Goal: Task Accomplishment & Management: Use online tool/utility

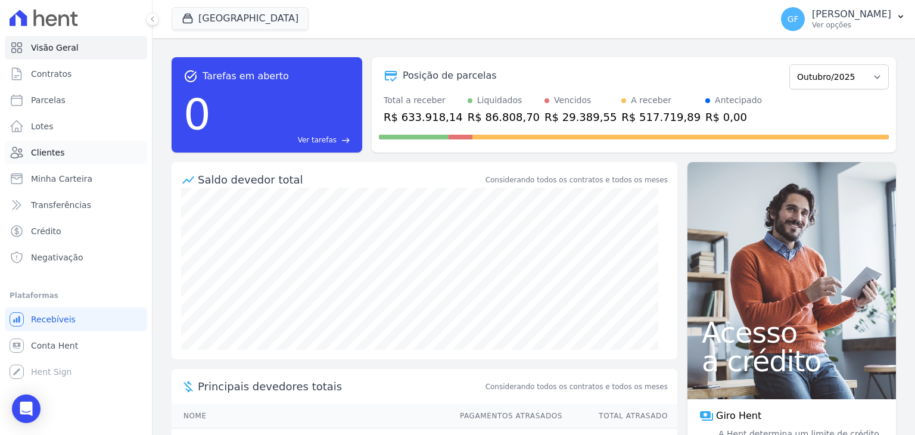
click at [41, 148] on span "Clientes" at bounding box center [47, 153] width 33 height 12
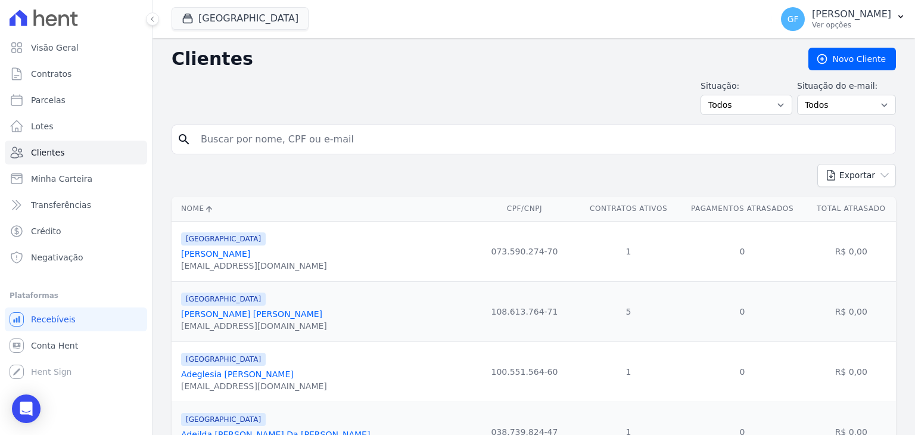
click at [240, 138] on input "search" at bounding box center [542, 139] width 697 height 24
paste input "Mythell [PERSON_NAME] [PERSON_NAME] [PERSON_NAME] [PERSON_NAME]"
type input "Mythell [PERSON_NAME] [PERSON_NAME] [PERSON_NAME] [PERSON_NAME]"
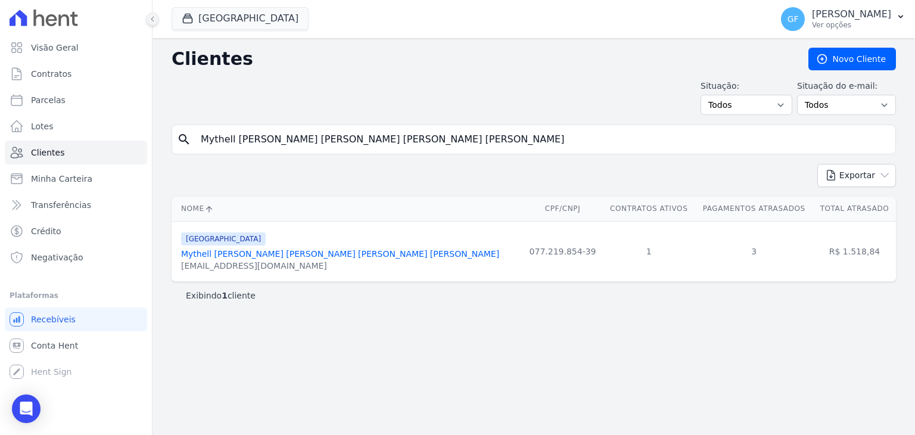
drag, startPoint x: 142, startPoint y: 9, endPoint x: 149, endPoint y: 16, distance: 10.1
click at [142, 9] on div at bounding box center [145, 19] width 13 height 38
click at [149, 16] on icon at bounding box center [152, 18] width 7 height 7
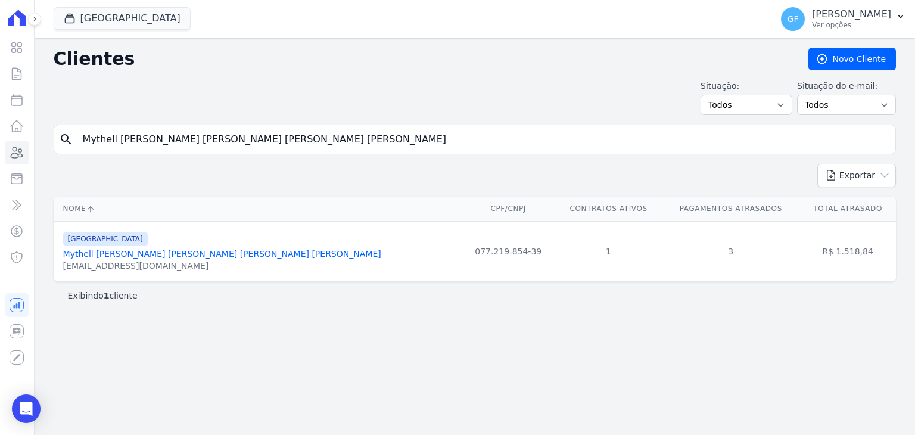
click at [177, 253] on link "Mythell [PERSON_NAME] [PERSON_NAME] [PERSON_NAME] [PERSON_NAME]" at bounding box center [222, 254] width 318 height 10
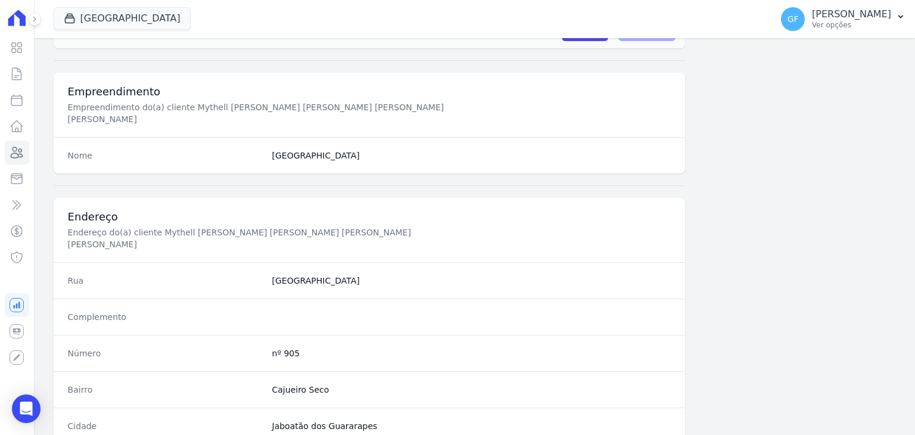
scroll to position [676, 0]
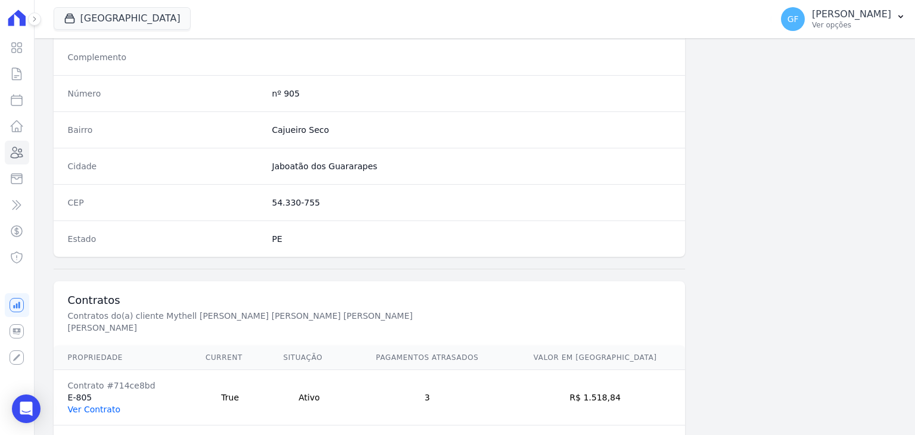
click at [101, 405] on link "Ver Contrato" at bounding box center [94, 410] width 52 height 10
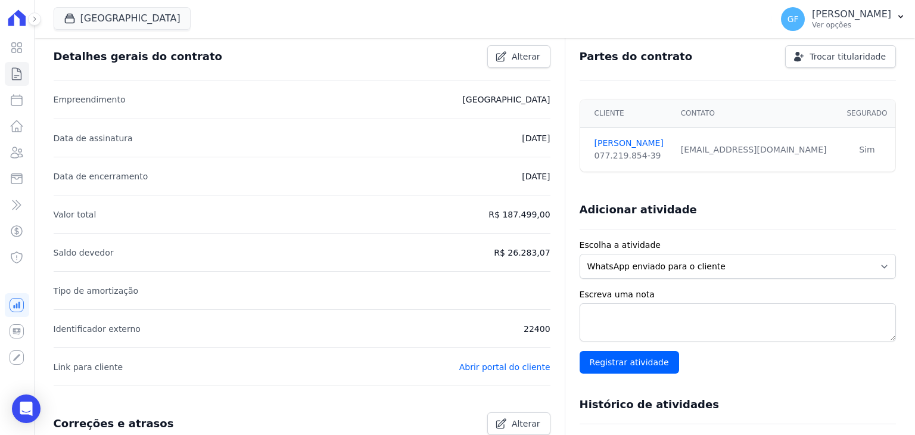
scroll to position [60, 0]
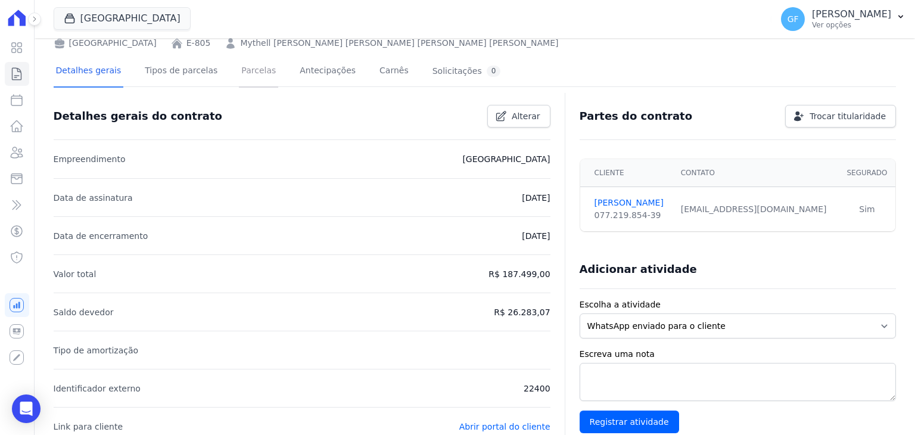
click at [254, 73] on link "Parcelas" at bounding box center [258, 72] width 39 height 32
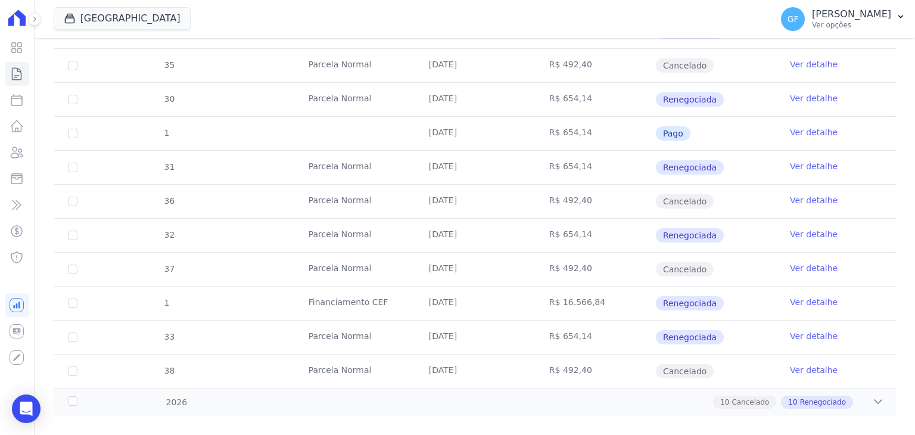
scroll to position [910, 0]
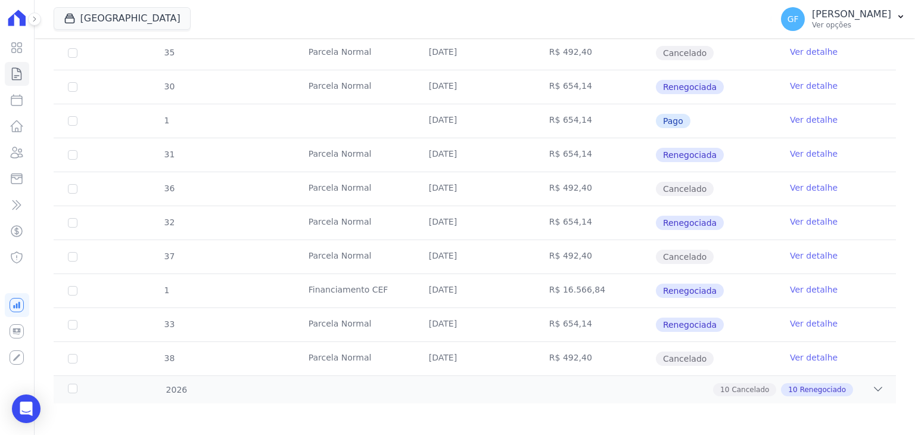
drag, startPoint x: 419, startPoint y: 150, endPoint x: 637, endPoint y: 151, distance: 218.7
click at [637, 151] on tr "31 [GEOGRAPHIC_DATA] [DATE] R$ 654,14 Renegociada Ver detalhe" at bounding box center [475, 155] width 842 height 34
click at [22, 399] on div "Open Intercom Messenger" at bounding box center [27, 409] width 32 height 32
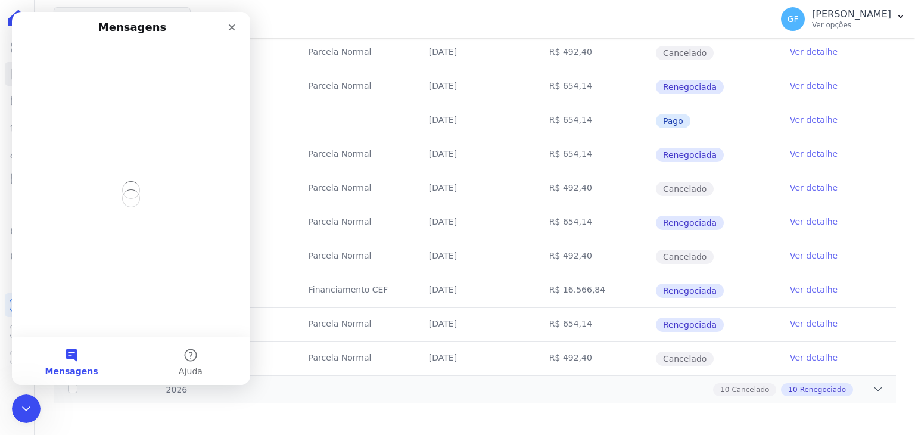
scroll to position [0, 0]
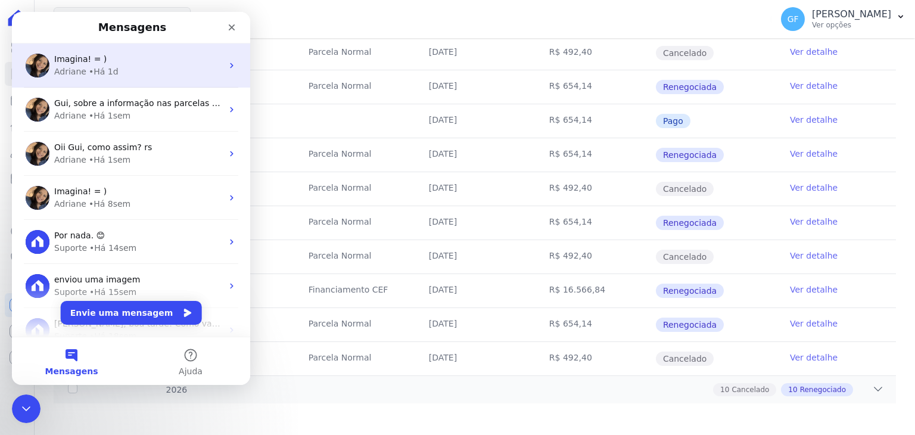
click at [127, 69] on div "Adriane • Há 1d" at bounding box center [138, 72] width 168 height 13
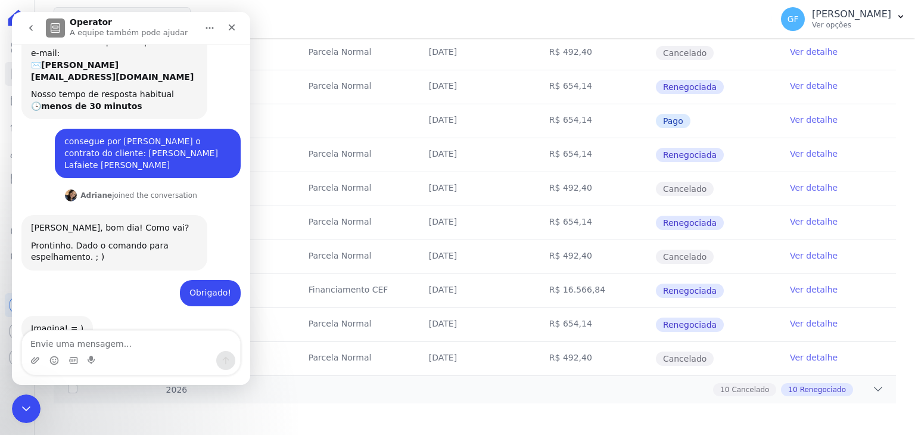
scroll to position [422, 0]
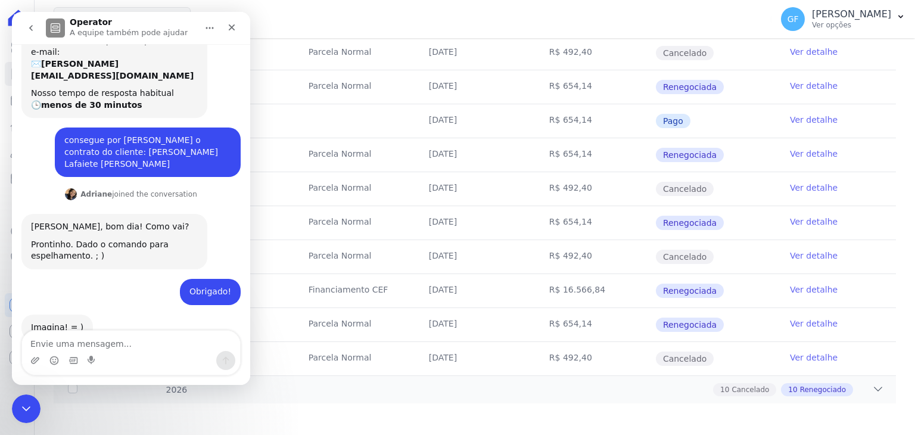
type textarea "b"
type textarea "Bom Dia!"
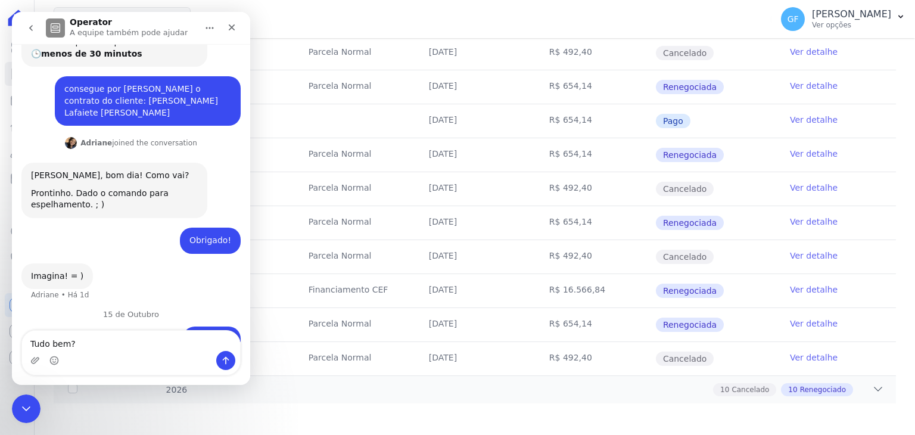
type textarea "Tudo bem?"
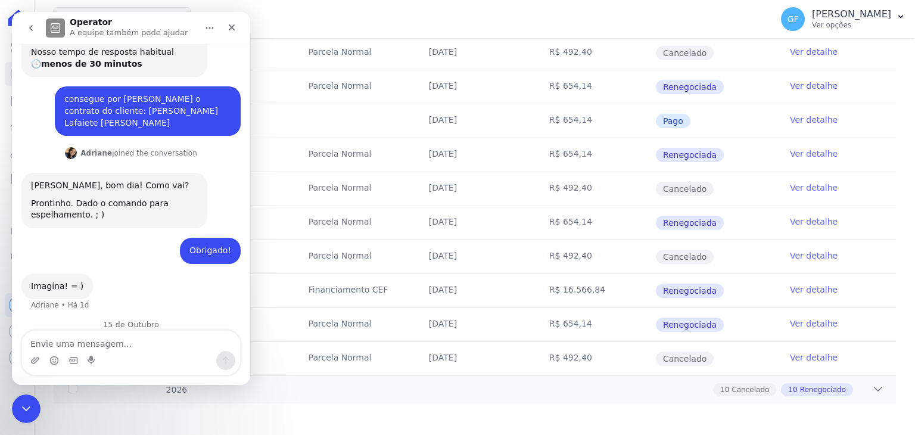
scroll to position [440, 0]
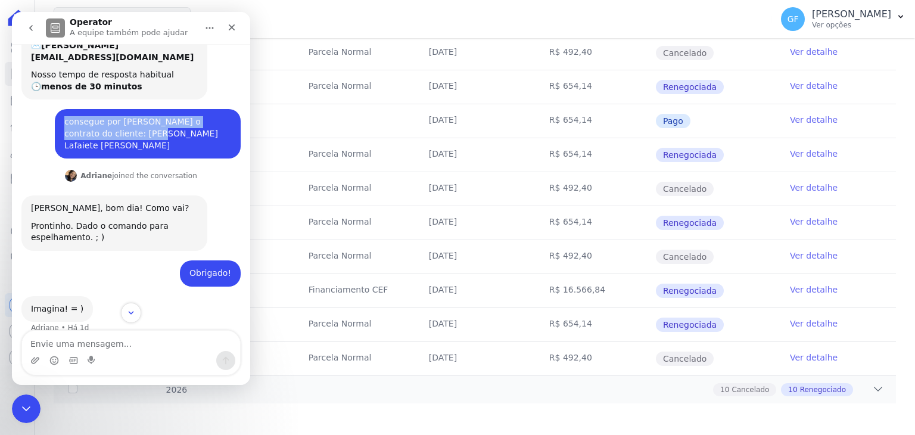
drag, startPoint x: 60, startPoint y: 98, endPoint x: 96, endPoint y: 108, distance: 37.7
click at [96, 116] on div "consegue por [PERSON_NAME] o contrato do cliente: [PERSON_NAME] Lafaiete [PERSO…" at bounding box center [147, 133] width 167 height 35
copy div "consegue por [PERSON_NAME] o contrato do cliente:"
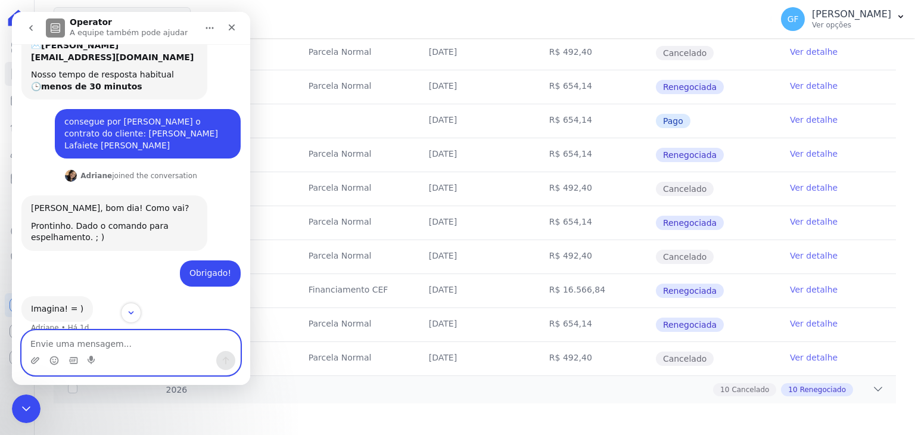
click at [102, 343] on textarea "Envie uma mensagem..." at bounding box center [131, 341] width 218 height 20
paste textarea "consegue por [PERSON_NAME] o contrato do cliente:"
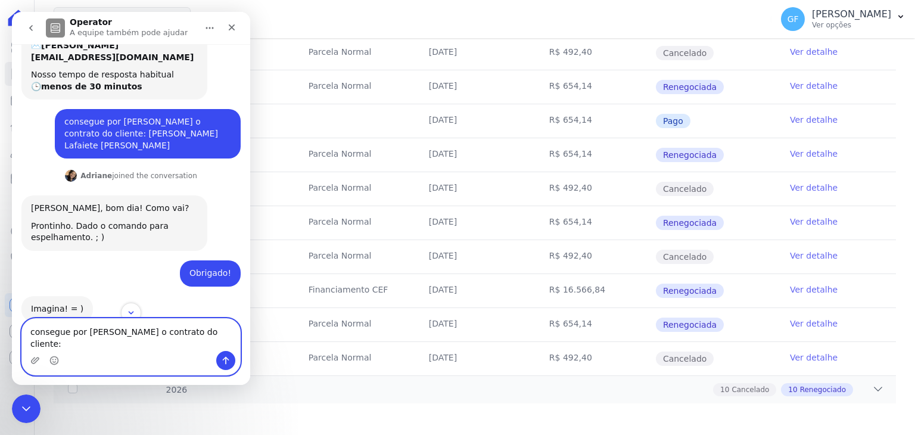
paste textarea "Mythell [PERSON_NAME] [PERSON_NAME] [PERSON_NAME] [PERSON_NAME]"
type textarea "consegue por [PERSON_NAME] o contrato do cliente: Mythell [PERSON_NAME] [PERSON…"
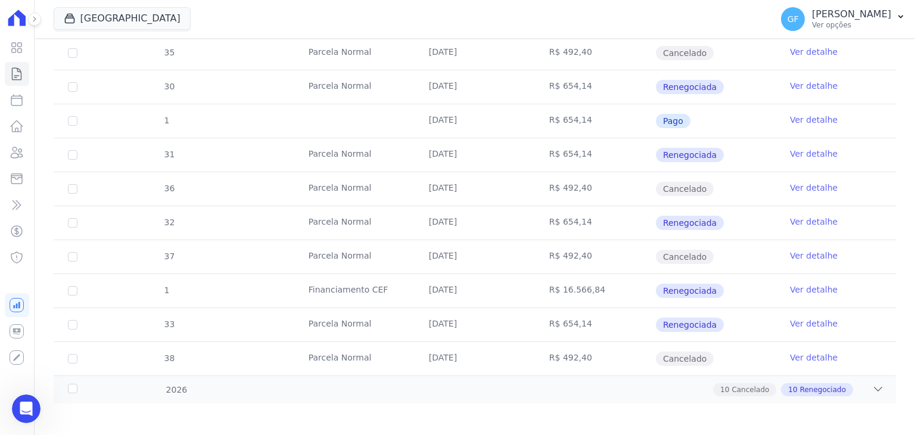
scroll to position [550, 0]
click at [10, 47] on icon at bounding box center [17, 48] width 14 height 14
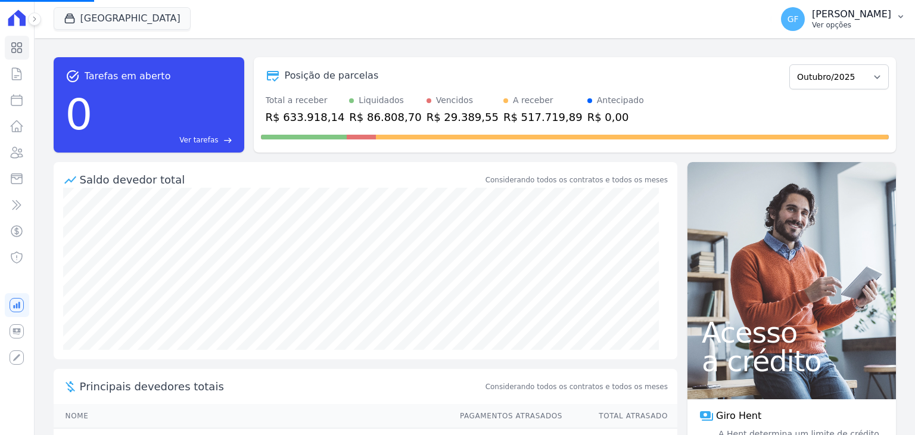
click at [837, 9] on p "[PERSON_NAME]" at bounding box center [851, 14] width 79 height 12
click at [834, 13] on p "[PERSON_NAME]" at bounding box center [851, 14] width 79 height 12
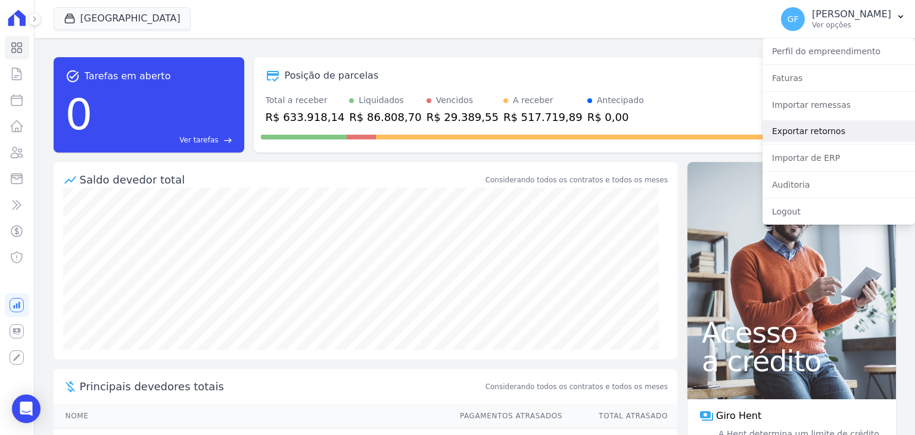
click at [797, 127] on link "Exportar retornos" at bounding box center [839, 130] width 153 height 21
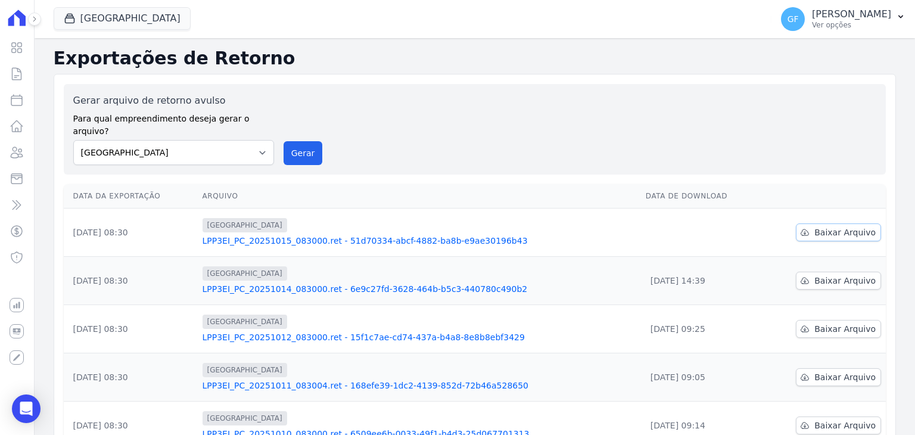
click at [822, 226] on span "Baixar Arquivo" at bounding box center [844, 232] width 61 height 12
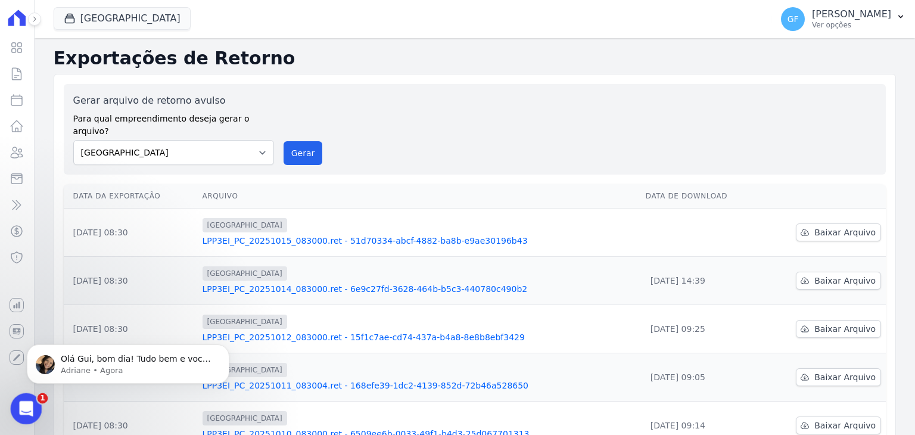
click at [33, 400] on div "Abertura do Messenger da Intercom" at bounding box center [24, 406] width 39 height 39
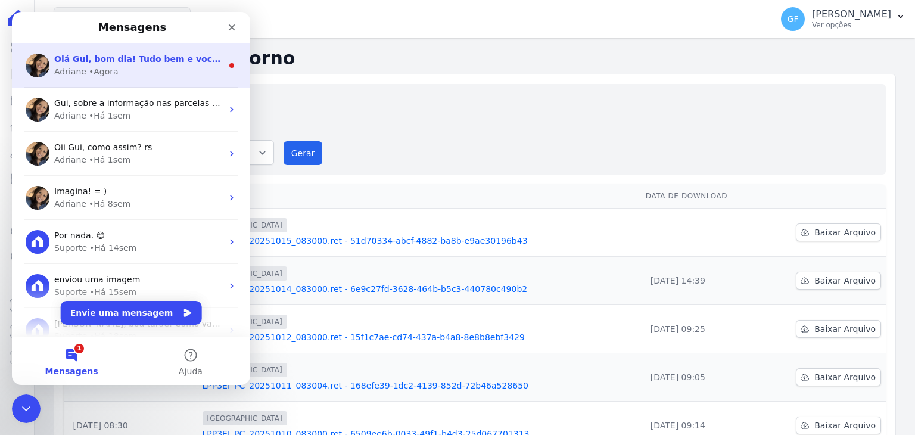
click at [176, 64] on span "Olá Gui, bom dia! Tudo bem e você? Prontinho. Dado o comando para espelhamento.…" at bounding box center [258, 59] width 409 height 10
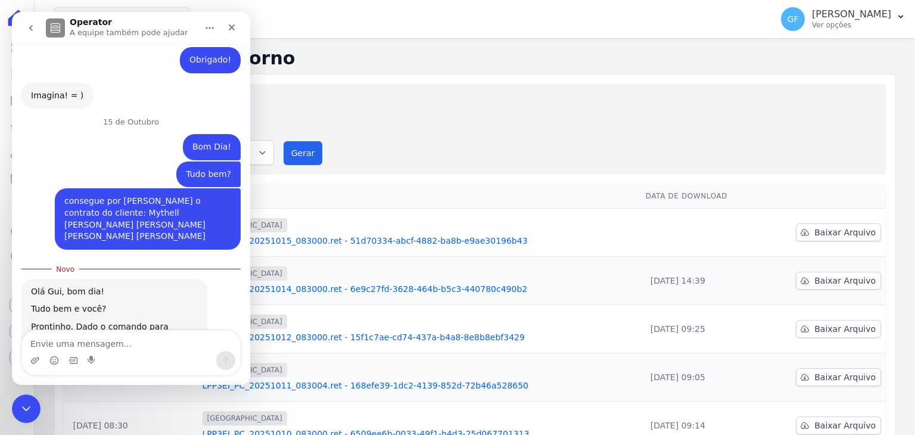
scroll to position [653, 0]
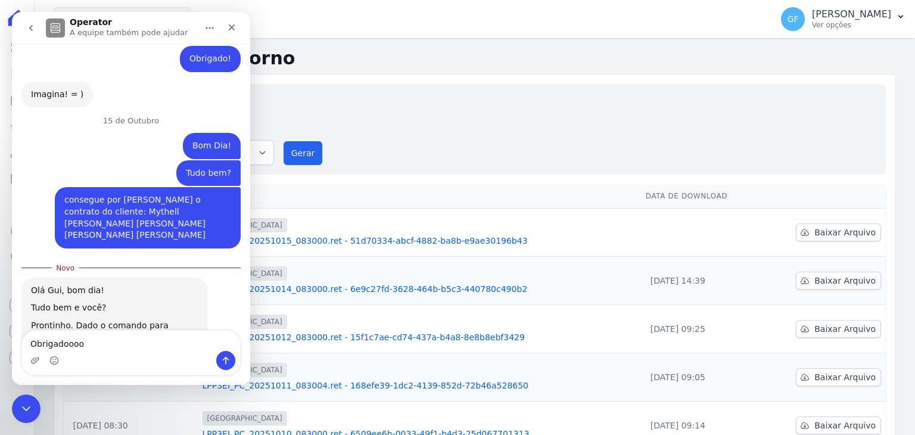
type textarea "Obrigadooooo"
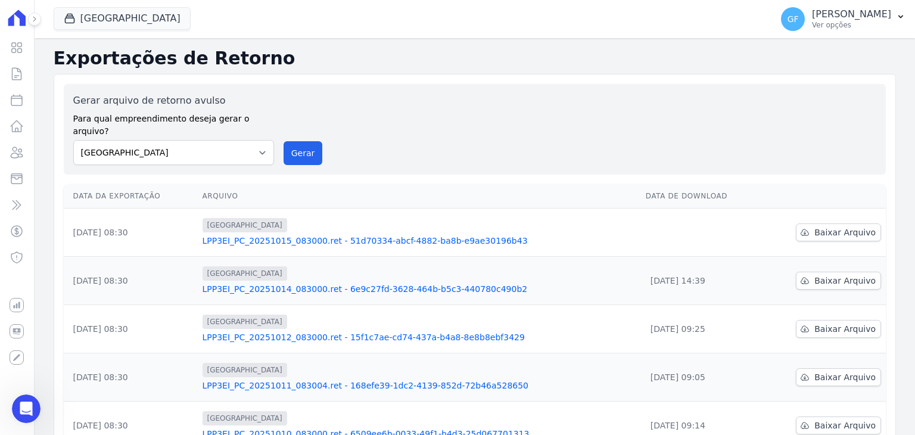
scroll to position [668, 0]
click at [17, 47] on icon at bounding box center [17, 48] width 14 height 14
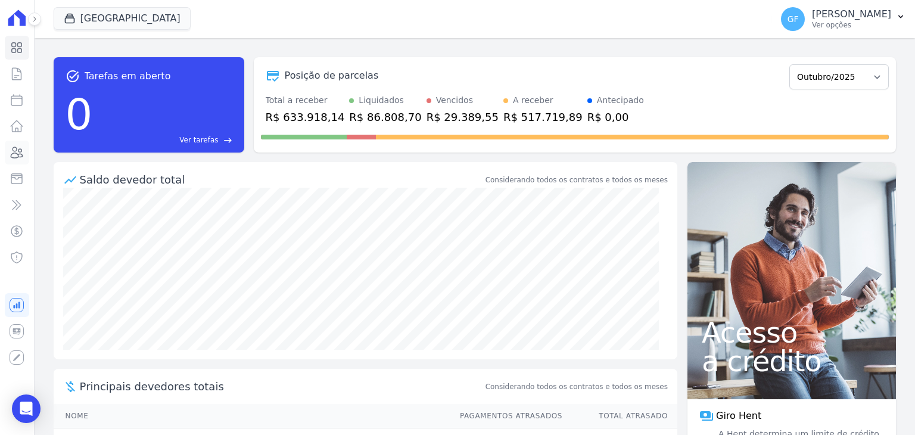
click at [13, 157] on icon at bounding box center [17, 152] width 12 height 11
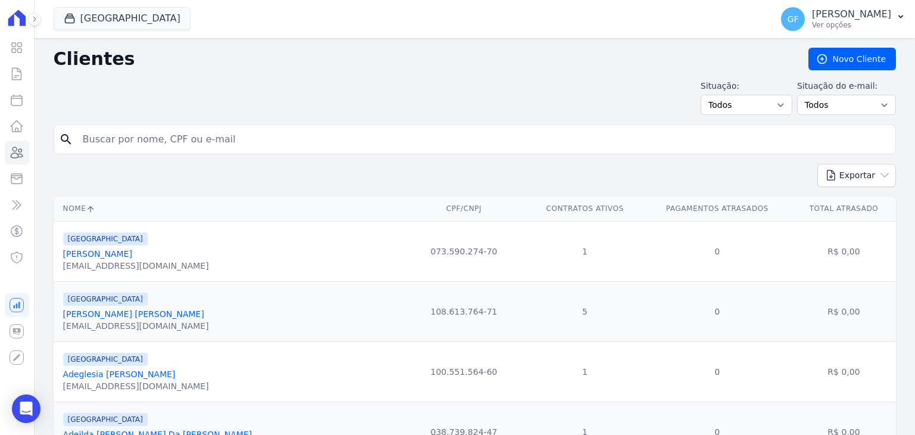
click at [261, 139] on input "search" at bounding box center [483, 139] width 815 height 24
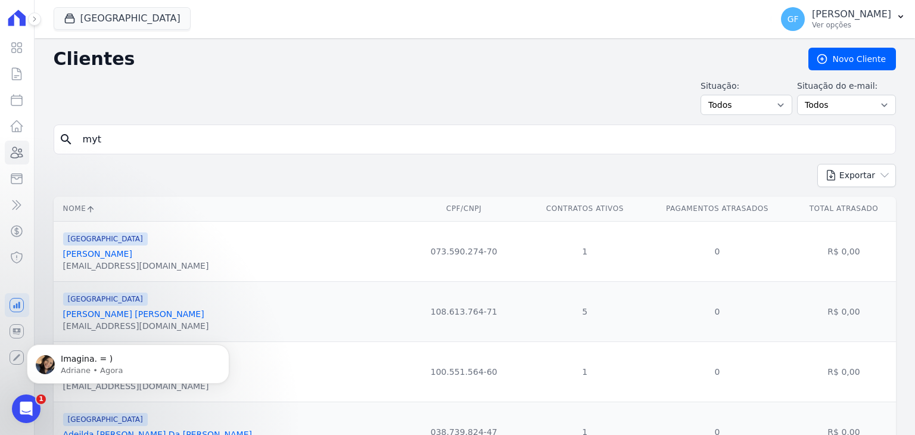
type input "myt"
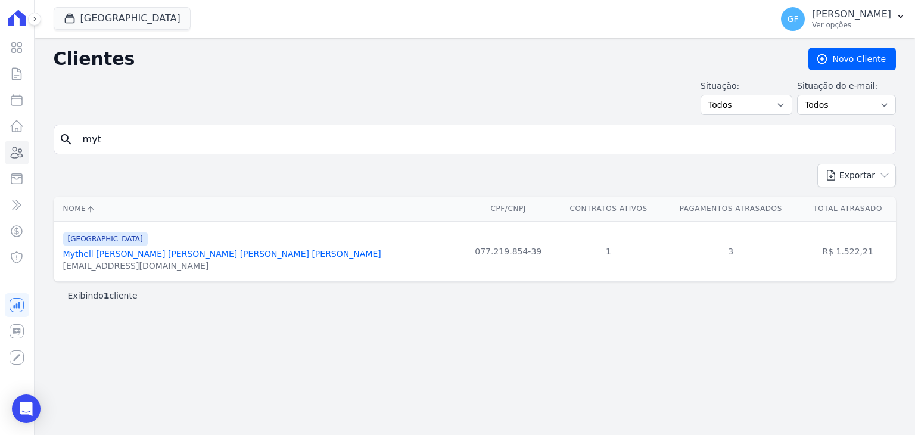
click at [151, 251] on link "Mythell [PERSON_NAME] [PERSON_NAME] [PERSON_NAME] [PERSON_NAME]" at bounding box center [222, 254] width 318 height 10
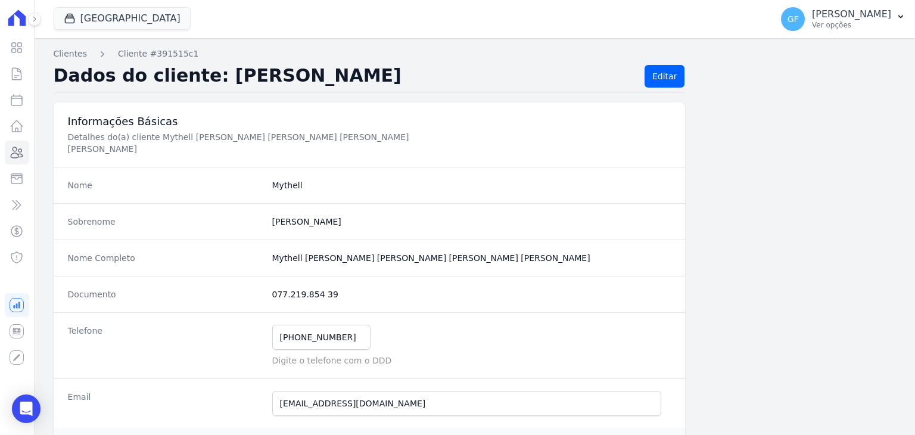
drag, startPoint x: 905, startPoint y: 118, endPoint x: 915, endPoint y: 265, distance: 147.5
click at [909, 298] on main "Clientes Cliente #391515c1 Dados do cliente: [PERSON_NAME] Editar Informações B…" at bounding box center [475, 236] width 881 height 397
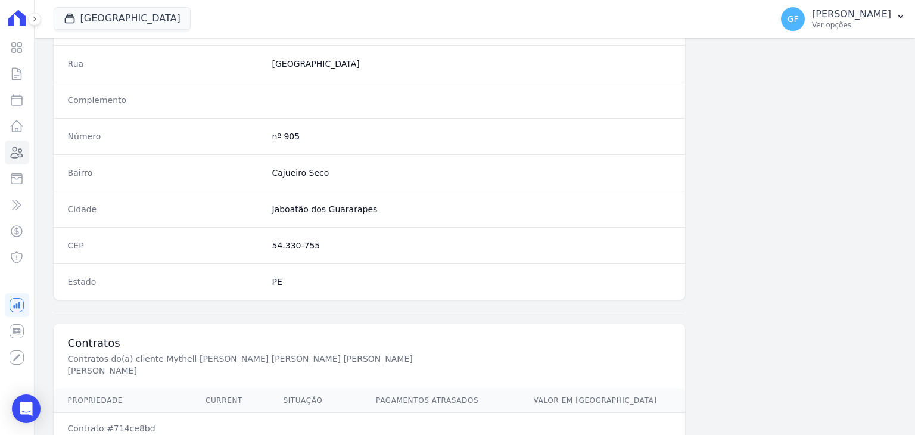
scroll to position [676, 0]
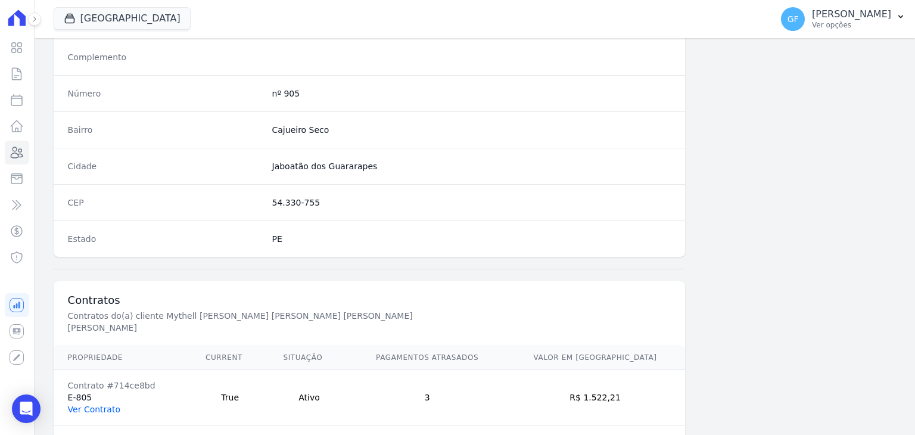
click at [101, 405] on link "Ver Contrato" at bounding box center [94, 410] width 52 height 10
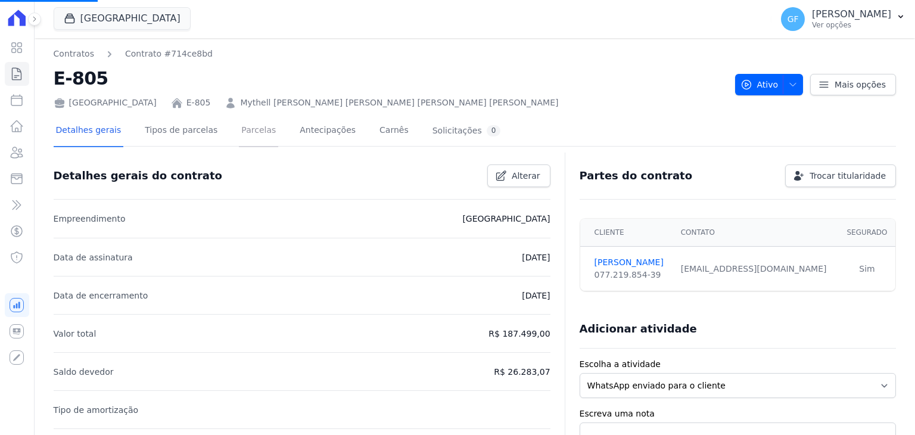
click at [245, 138] on link "Parcelas" at bounding box center [258, 132] width 39 height 32
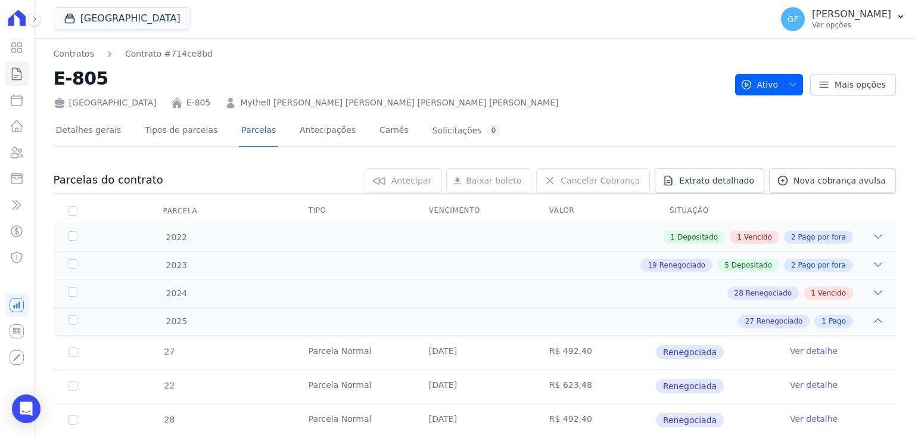
click at [915, 197] on main "Contratos Contrato #714ce8bd E-805 [GEOGRAPHIC_DATA] E-805 Mythell [PERSON_NAME…" at bounding box center [475, 236] width 881 height 397
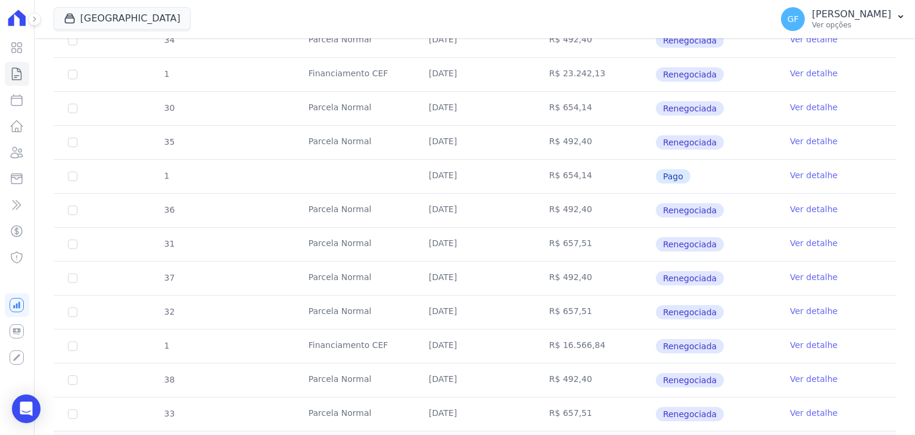
scroll to position [910, 0]
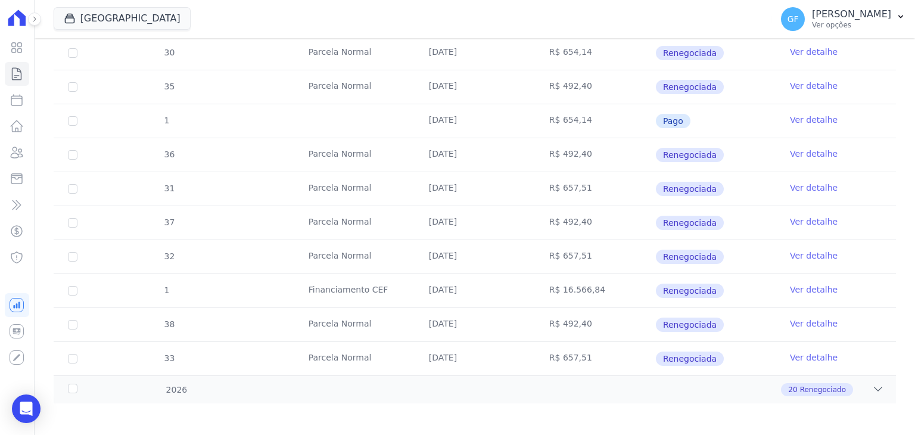
drag, startPoint x: 430, startPoint y: 184, endPoint x: 605, endPoint y: 182, distance: 175.2
click at [605, 182] on tr "31 [GEOGRAPHIC_DATA] [DATE] R$ 657,51 Renegociada Ver detalhe" at bounding box center [475, 189] width 842 height 34
click at [803, 182] on link "Ver detalhe" at bounding box center [814, 188] width 48 height 12
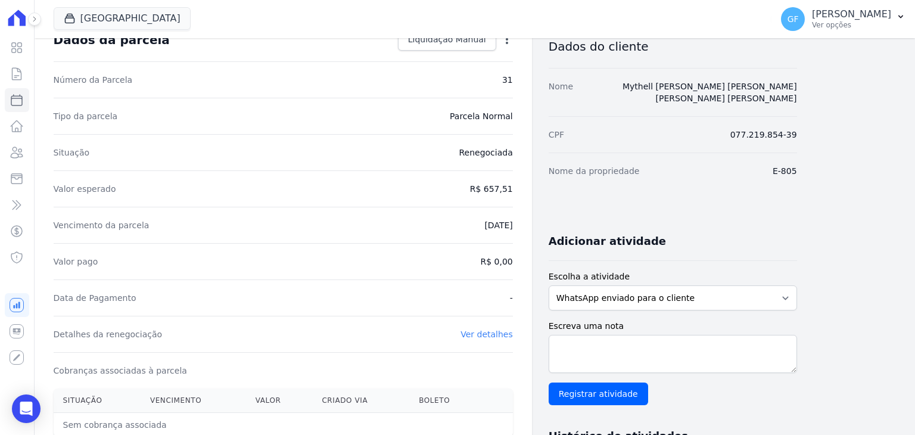
scroll to position [18, 0]
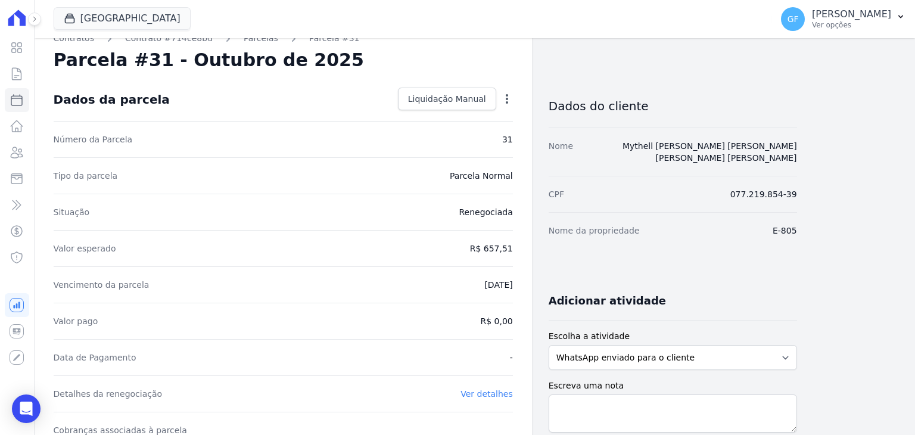
click at [503, 94] on icon "button" at bounding box center [507, 99] width 12 height 12
click at [462, 134] on div "Número da Parcela 31" at bounding box center [283, 139] width 459 height 36
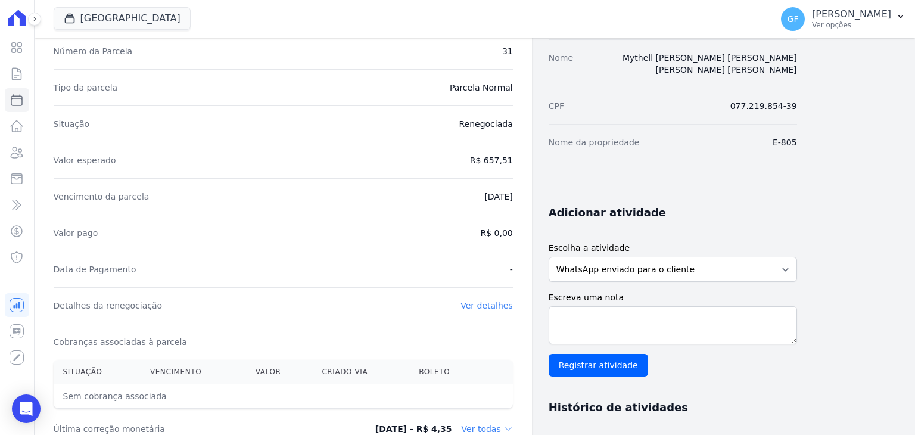
scroll to position [197, 0]
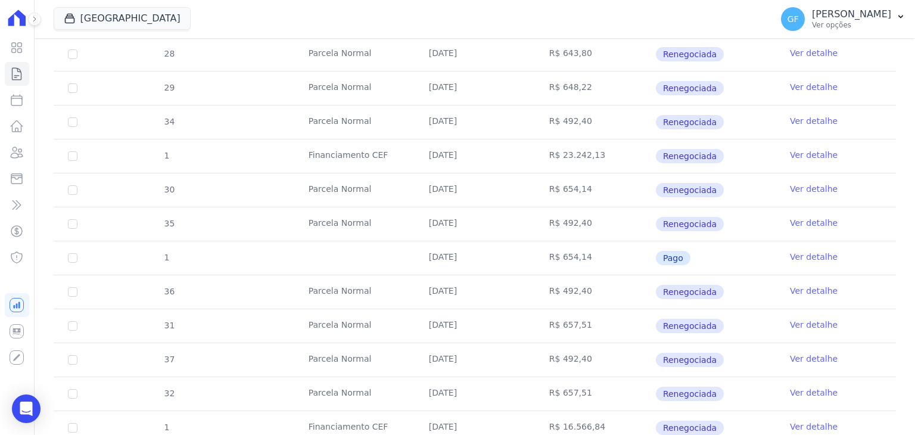
scroll to position [910, 0]
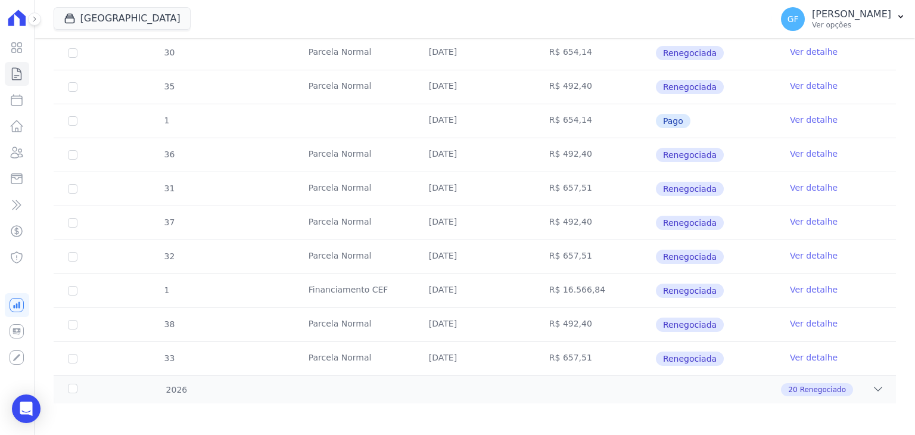
drag, startPoint x: 421, startPoint y: 216, endPoint x: 635, endPoint y: 214, distance: 213.3
click at [635, 214] on tr "37 [GEOGRAPHIC_DATA] [DATE] R$ 492,40 Renegociada Ver detalhe" at bounding box center [475, 223] width 842 height 34
drag, startPoint x: 418, startPoint y: 247, endPoint x: 471, endPoint y: 247, distance: 52.4
click at [471, 247] on td "[DATE]" at bounding box center [475, 256] width 120 height 33
drag, startPoint x: 423, startPoint y: 147, endPoint x: 745, endPoint y: 183, distance: 324.4
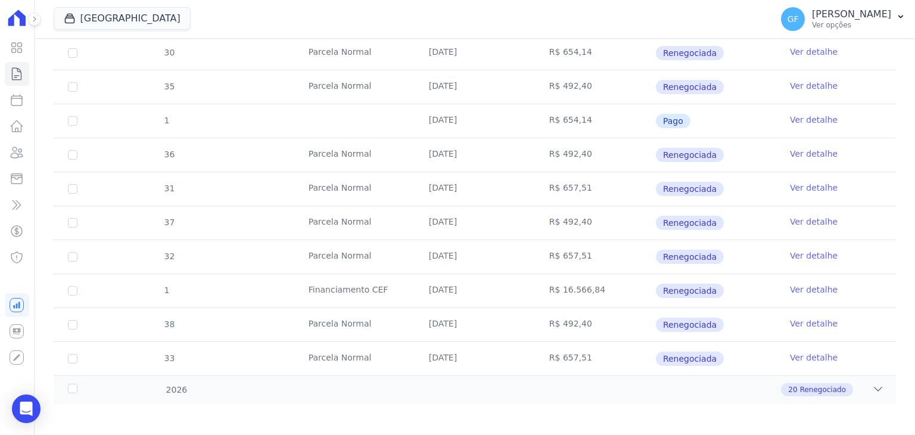
click at [19, 43] on icon at bounding box center [17, 48] width 14 height 14
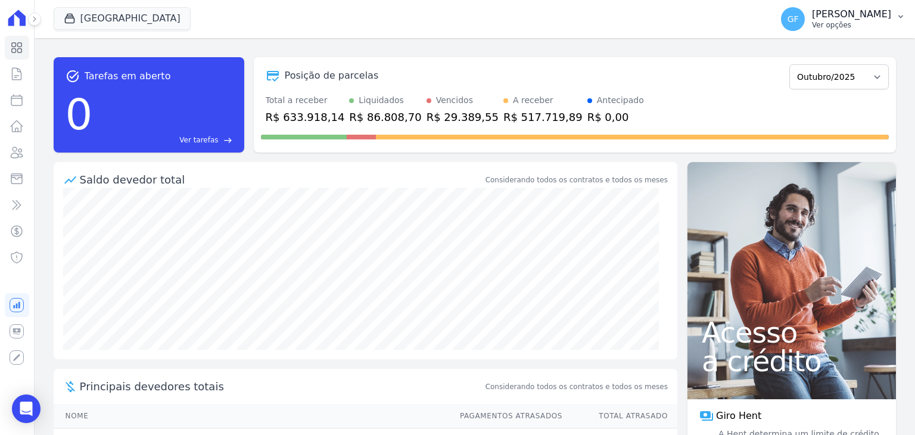
click at [866, 14] on p "[PERSON_NAME]" at bounding box center [851, 14] width 79 height 12
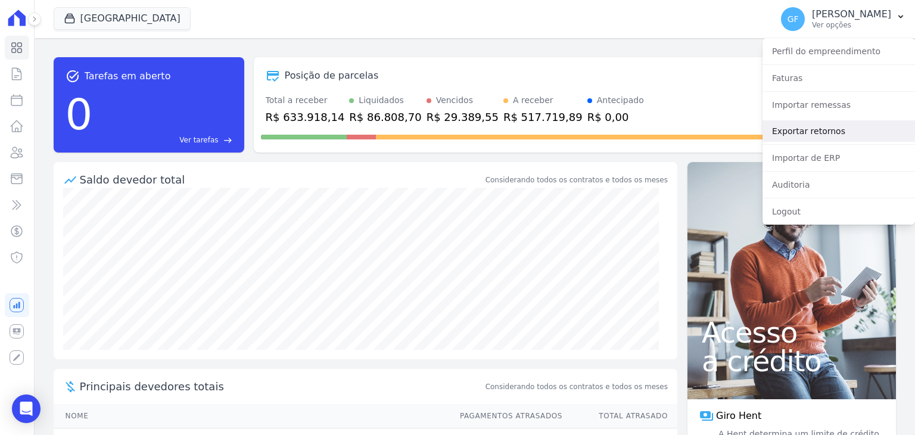
click at [811, 126] on link "Exportar retornos" at bounding box center [839, 130] width 153 height 21
